Goal: Task Accomplishment & Management: Manage account settings

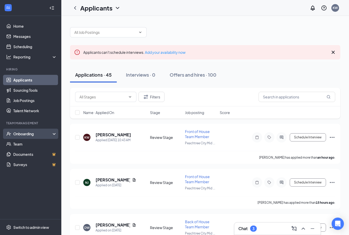
click at [31, 132] on div "Onboarding" at bounding box center [32, 133] width 39 height 5
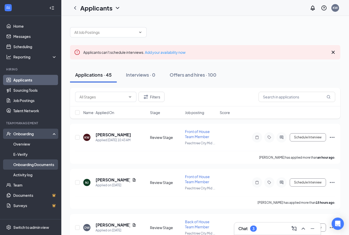
click at [34, 162] on link "Onboarding Documents" at bounding box center [35, 164] width 44 height 10
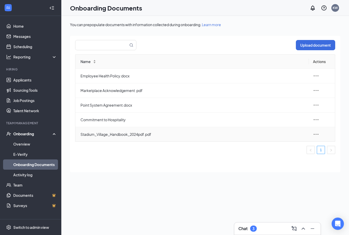
click at [135, 130] on td "Stadium_Village_Handbook_2024pdf.pdf" at bounding box center [192, 134] width 234 height 14
click at [319, 135] on icon "ellipsis" at bounding box center [316, 134] width 6 height 6
click at [306, 144] on div "View and download" at bounding box center [288, 146] width 55 height 6
click at [317, 134] on icon "ellipsis" at bounding box center [316, 134] width 6 height 6
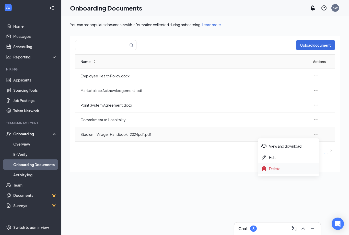
click at [270, 171] on span "Delete" at bounding box center [275, 168] width 12 height 5
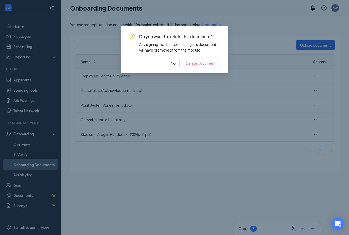
click at [207, 64] on span "Delete document" at bounding box center [201, 63] width 30 height 6
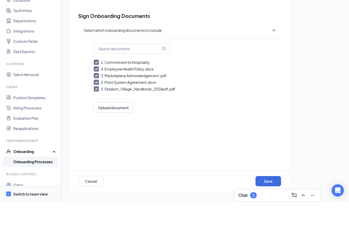
scroll to position [23, 0]
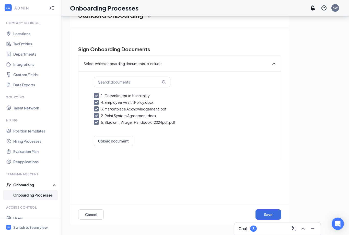
click at [129, 122] on div "5. Stadium_Village_Handbook_2024pdf.pdf" at bounding box center [138, 121] width 74 height 5
click at [129, 122] on input "5. Stadium_Village_Handbook_2024pdf.pdf" at bounding box center [180, 121] width 172 height 5
click at [129, 122] on div "Stadium_Village_Handbook_2024pdf.pdf" at bounding box center [136, 121] width 71 height 5
click at [129, 122] on input "Stadium_Village_Handbook_2024pdf.pdf" at bounding box center [180, 121] width 172 height 5
checkbox input "true"
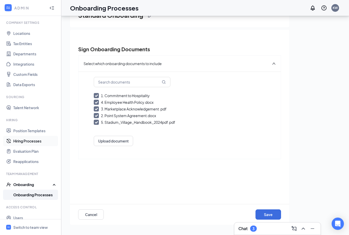
scroll to position [16, 0]
drag, startPoint x: 29, startPoint y: 194, endPoint x: 29, endPoint y: 184, distance: 9.5
click at [29, 194] on link "Onboarding Processes" at bounding box center [35, 195] width 44 height 10
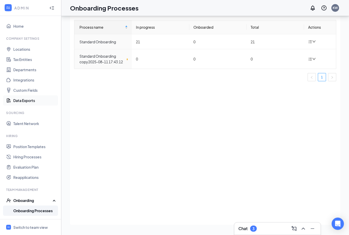
click at [24, 95] on link "Data Exports" at bounding box center [35, 100] width 44 height 10
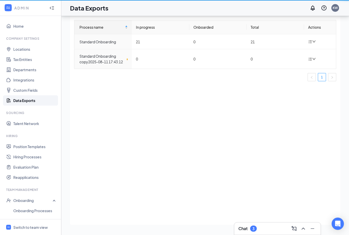
scroll to position [16, 0]
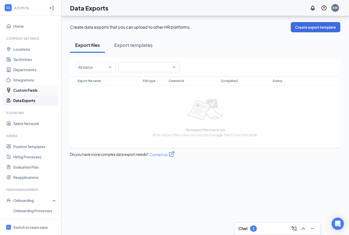
click at [28, 85] on link "Custom Fields" at bounding box center [35, 90] width 44 height 10
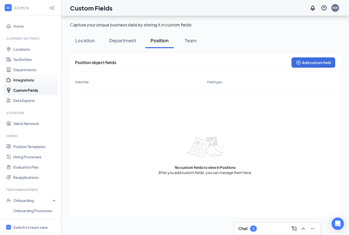
click at [30, 75] on link "Integrations" at bounding box center [35, 80] width 44 height 10
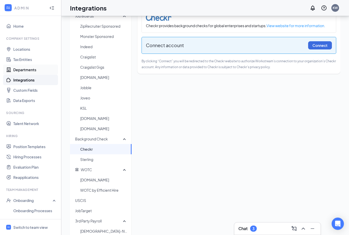
click at [26, 69] on link "Departments" at bounding box center [35, 69] width 44 height 10
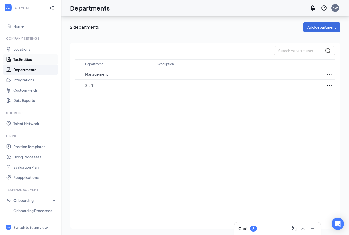
click at [25, 54] on link "Tax Entities" at bounding box center [35, 59] width 44 height 10
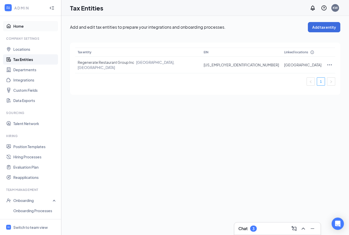
click at [24, 23] on link "Home" at bounding box center [35, 26] width 44 height 10
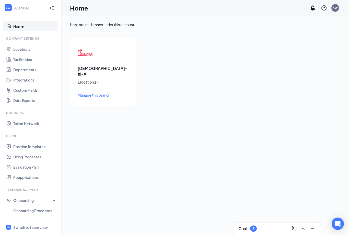
click at [10, 7] on icon "WorkstreamLogo" at bounding box center [8, 7] width 5 height 5
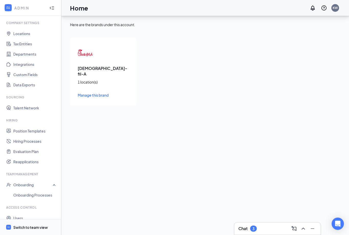
scroll to position [16, 0]
click at [12, 226] on li "Switch to team view" at bounding box center [30, 227] width 61 height 16
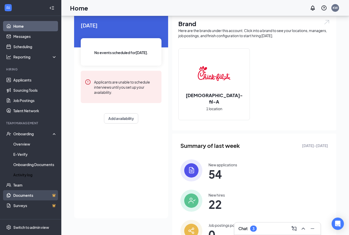
scroll to position [19, 0]
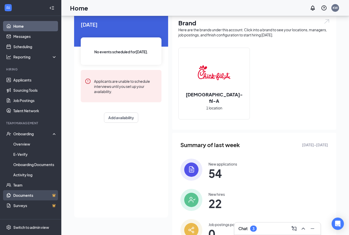
click at [36, 196] on link "Documents" at bounding box center [35, 195] width 44 height 10
